Goal: Task Accomplishment & Management: Manage account settings

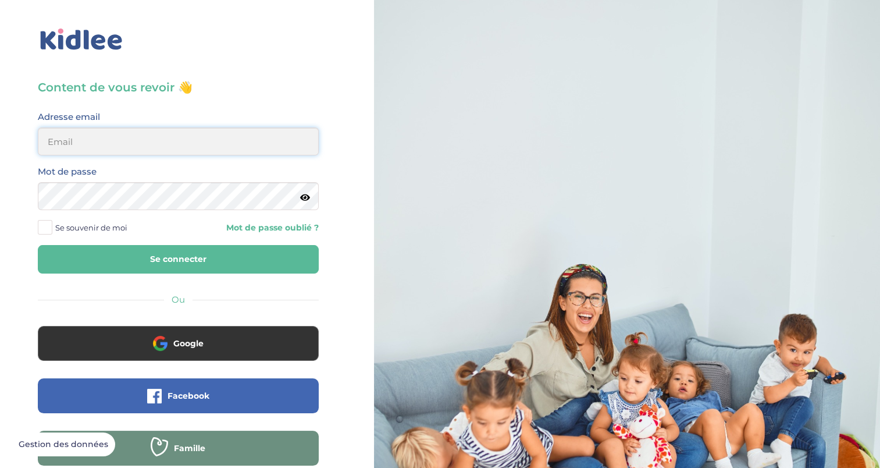
type input "[EMAIL_ADDRESS][DOMAIN_NAME]"
click at [49, 228] on span at bounding box center [45, 227] width 15 height 15
click at [0, 0] on input "Se souvenir de moi" at bounding box center [0, 0] width 0 height 0
click at [67, 258] on button "Se connecter" at bounding box center [178, 259] width 281 height 28
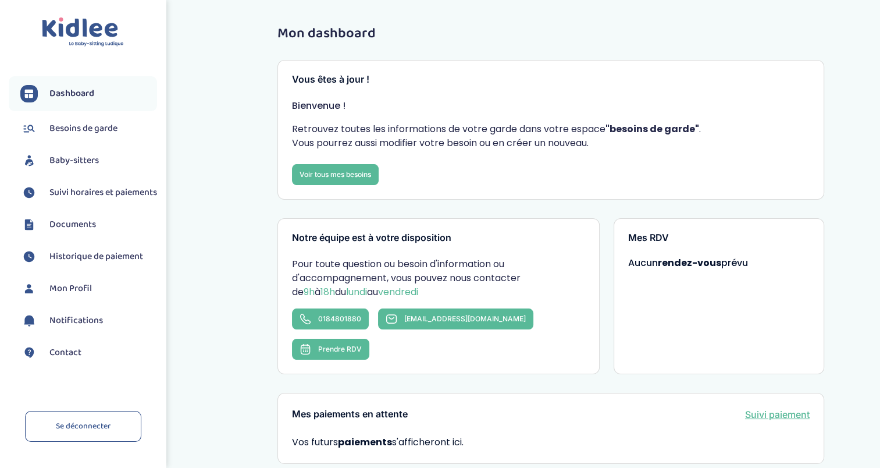
click at [49, 201] on link "Suivi horaires et paiements" at bounding box center [88, 192] width 137 height 17
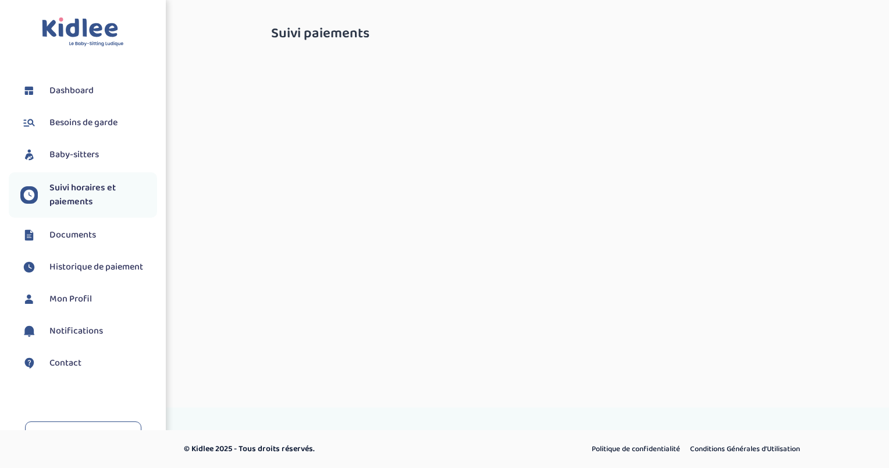
select select "septembre 2025"
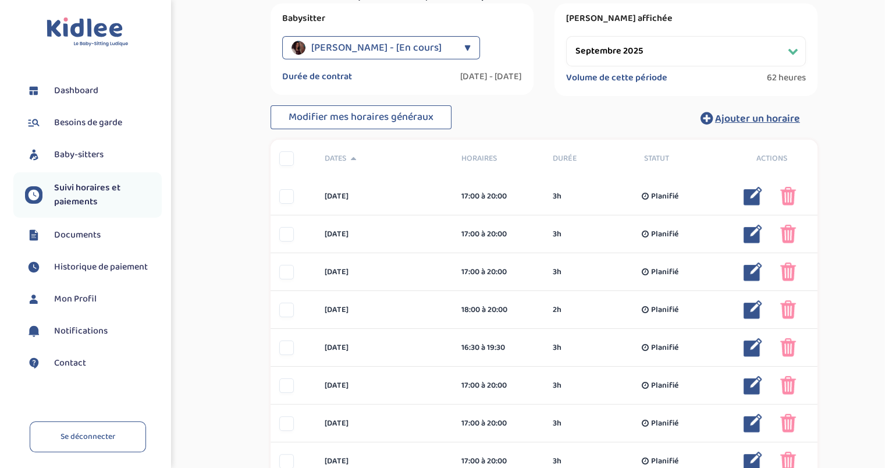
scroll to position [58, 0]
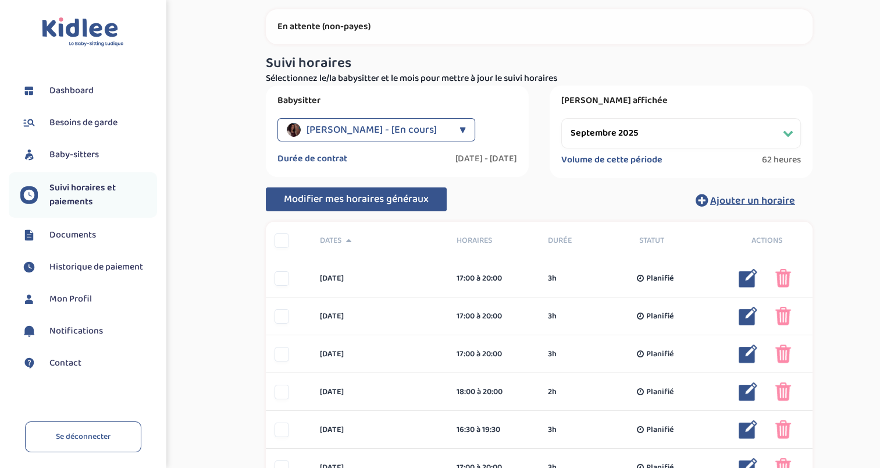
click at [370, 194] on span "Modifier mes horaires généraux" at bounding box center [356, 199] width 145 height 16
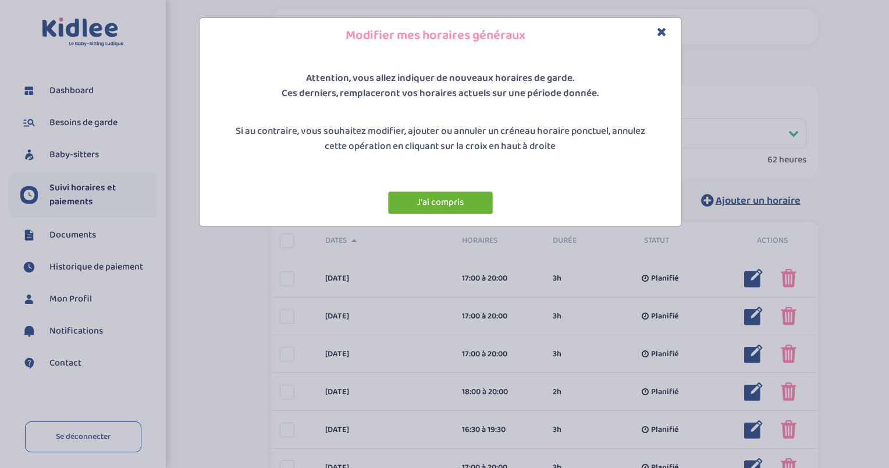
click at [430, 199] on button "J'ai compris" at bounding box center [440, 202] width 105 height 23
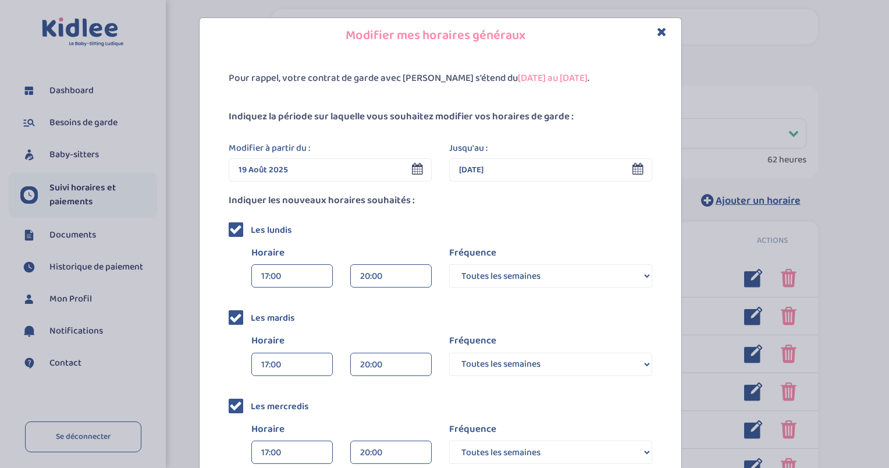
click at [659, 30] on icon "Close" at bounding box center [662, 32] width 10 height 12
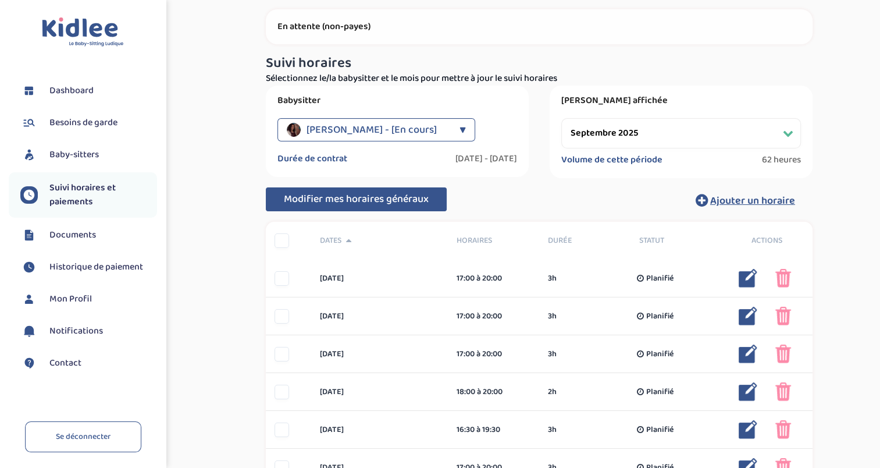
click at [387, 199] on span "Modifier mes horaires généraux" at bounding box center [356, 199] width 145 height 16
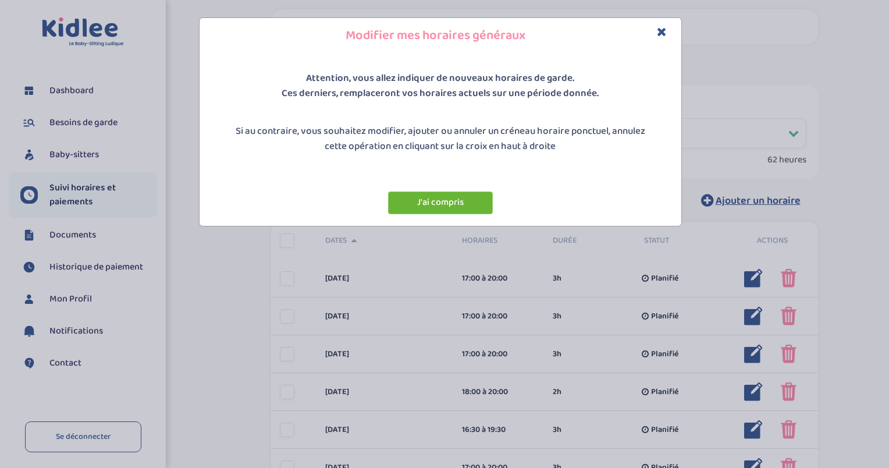
click at [414, 205] on button "J'ai compris" at bounding box center [440, 202] width 105 height 23
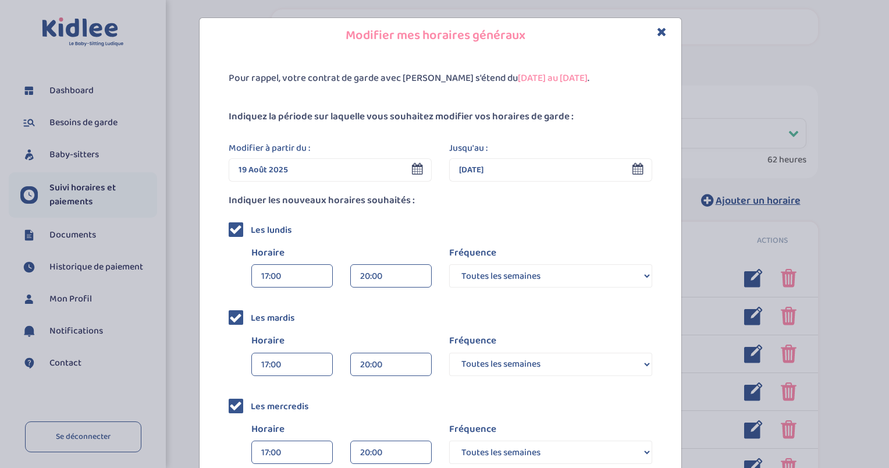
scroll to position [116, 0]
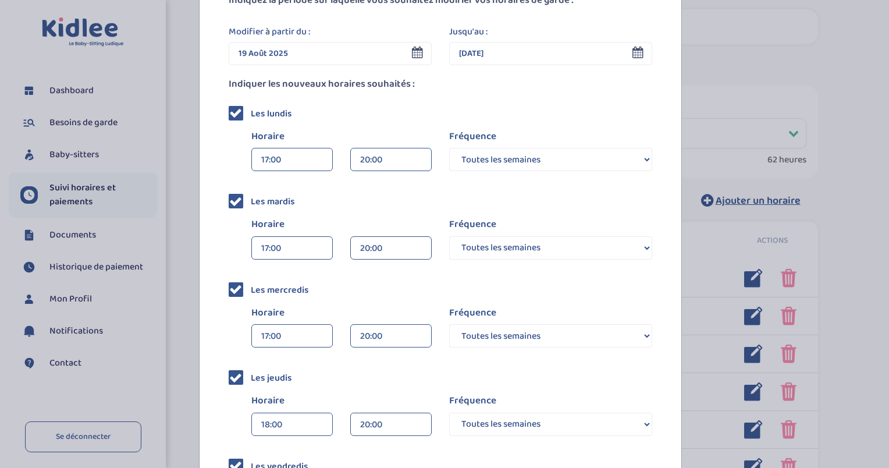
click at [298, 165] on div "17:00" at bounding box center [292, 159] width 62 height 23
click at [285, 191] on div "17:30" at bounding box center [292, 184] width 80 height 29
click at [284, 336] on div "17:00" at bounding box center [292, 336] width 62 height 23
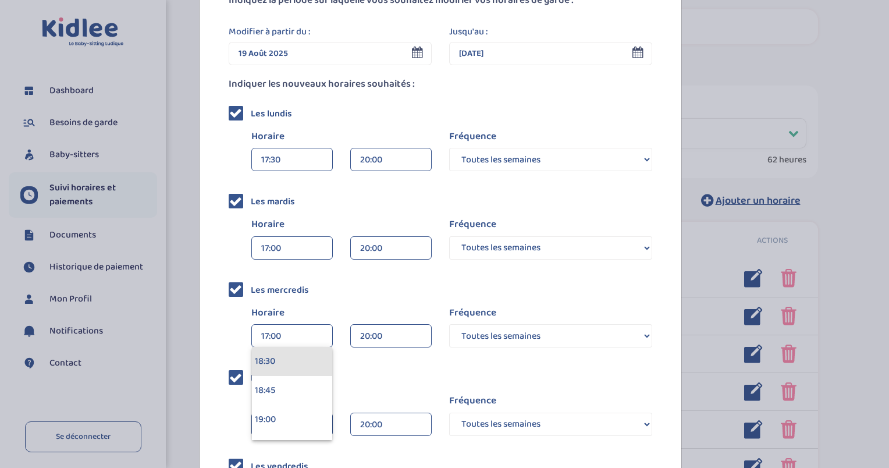
click at [290, 371] on div "18:30" at bounding box center [292, 361] width 80 height 29
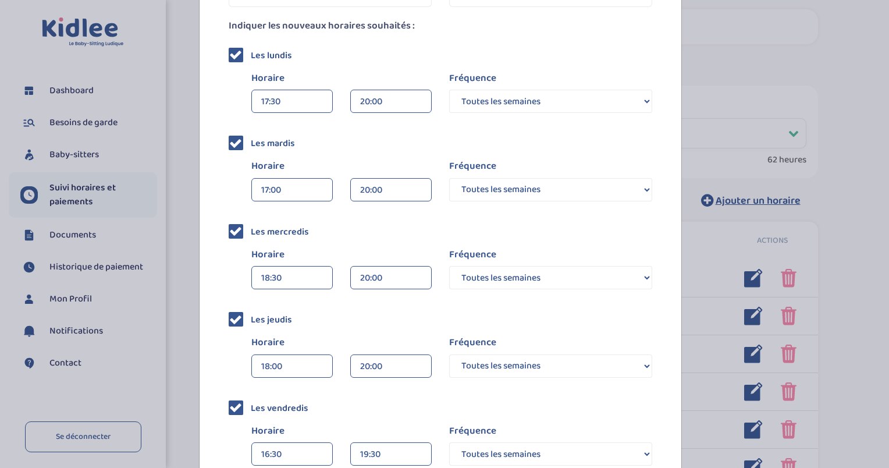
click at [304, 371] on div "18:00" at bounding box center [292, 366] width 62 height 23
click at [288, 398] on div "17:30" at bounding box center [292, 391] width 80 height 29
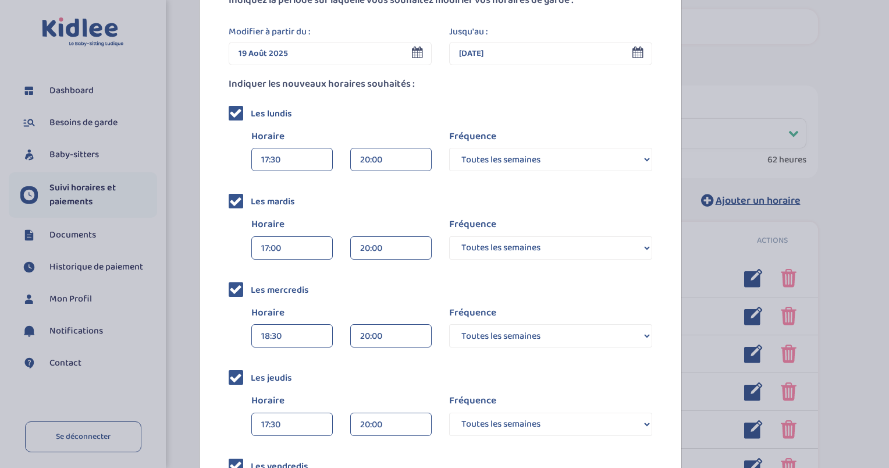
click at [413, 54] on icon at bounding box center [417, 53] width 11 height 12
click at [284, 51] on input "19 Août 2025" at bounding box center [330, 53] width 203 height 23
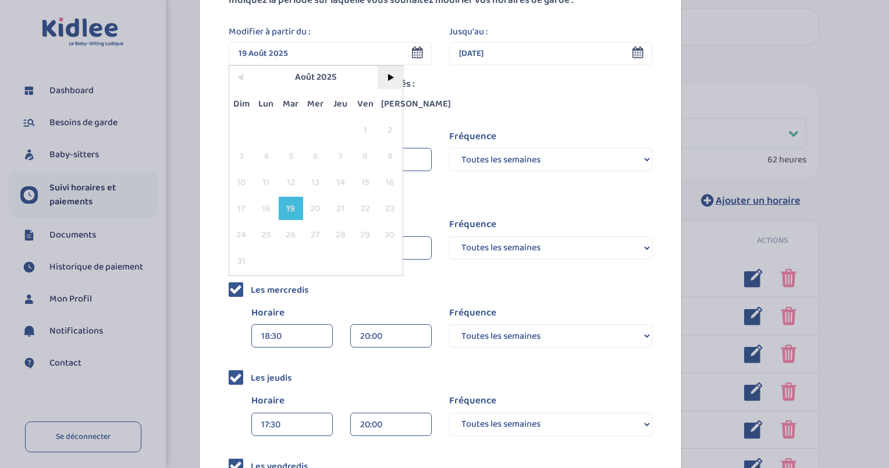
click at [391, 79] on span ">" at bounding box center [389, 77] width 25 height 23
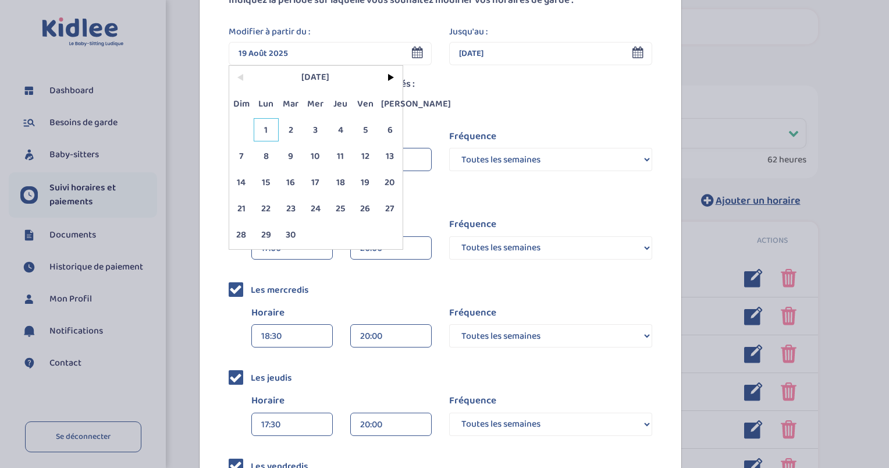
click at [265, 130] on span "1" at bounding box center [266, 129] width 25 height 23
type input "[DATE]"
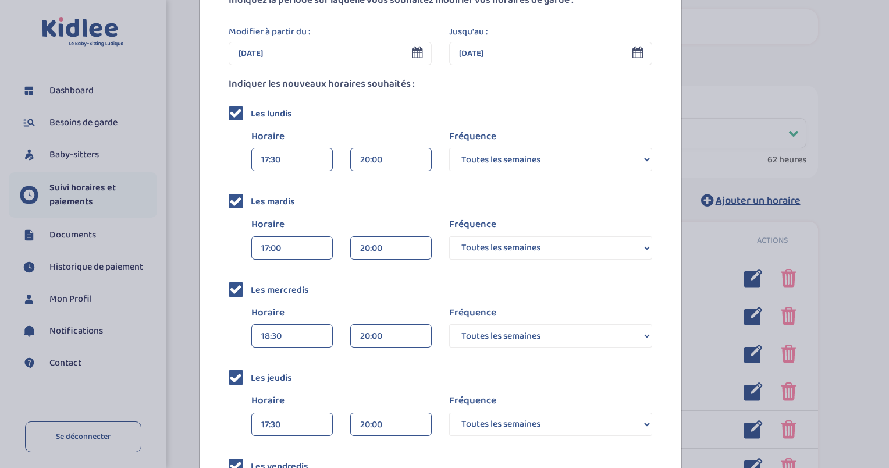
click at [633, 54] on icon at bounding box center [637, 53] width 11 height 12
click at [632, 55] on icon at bounding box center [637, 53] width 11 height 12
click at [496, 55] on input "[DATE]" at bounding box center [550, 53] width 203 height 23
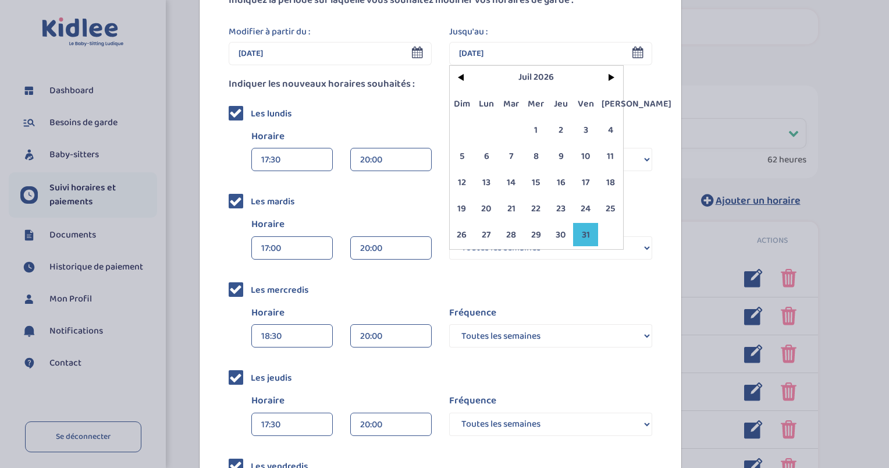
click at [583, 236] on span "31" at bounding box center [585, 234] width 25 height 23
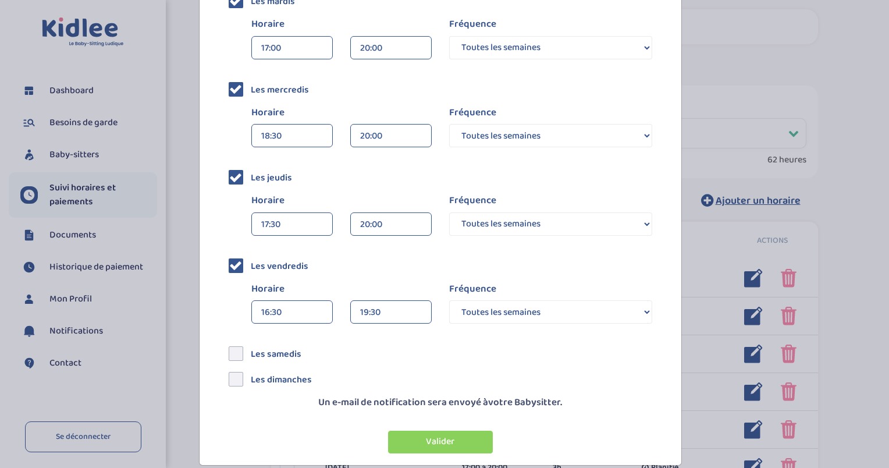
scroll to position [331, 0]
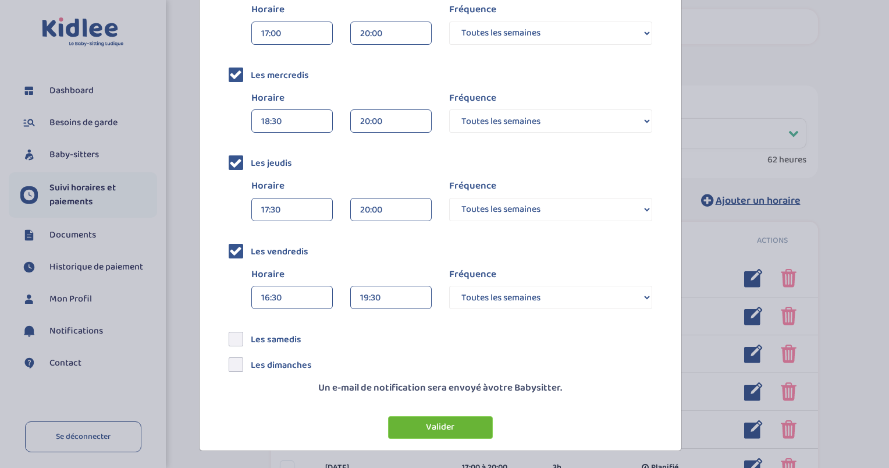
click at [425, 424] on button "Valider" at bounding box center [440, 427] width 105 height 23
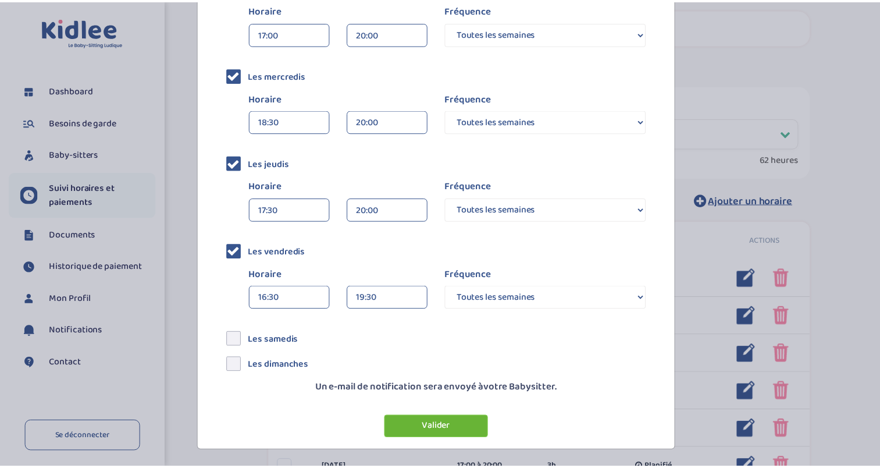
scroll to position [0, 0]
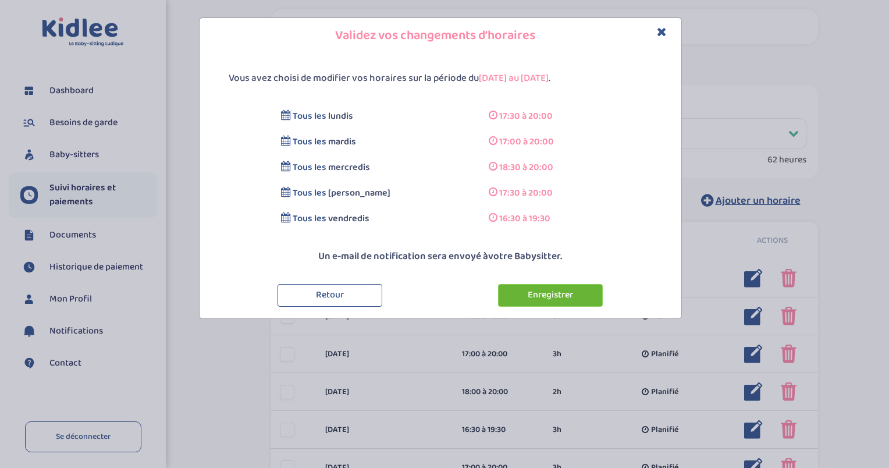
click at [536, 290] on button "Enregistrer" at bounding box center [550, 295] width 105 height 23
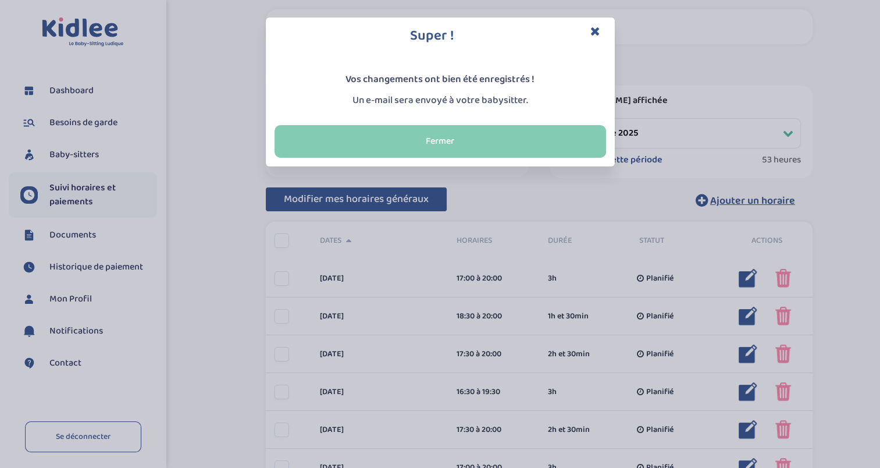
click at [430, 148] on button "Fermer" at bounding box center [439, 141] width 331 height 33
